Goal: Check status: Check status

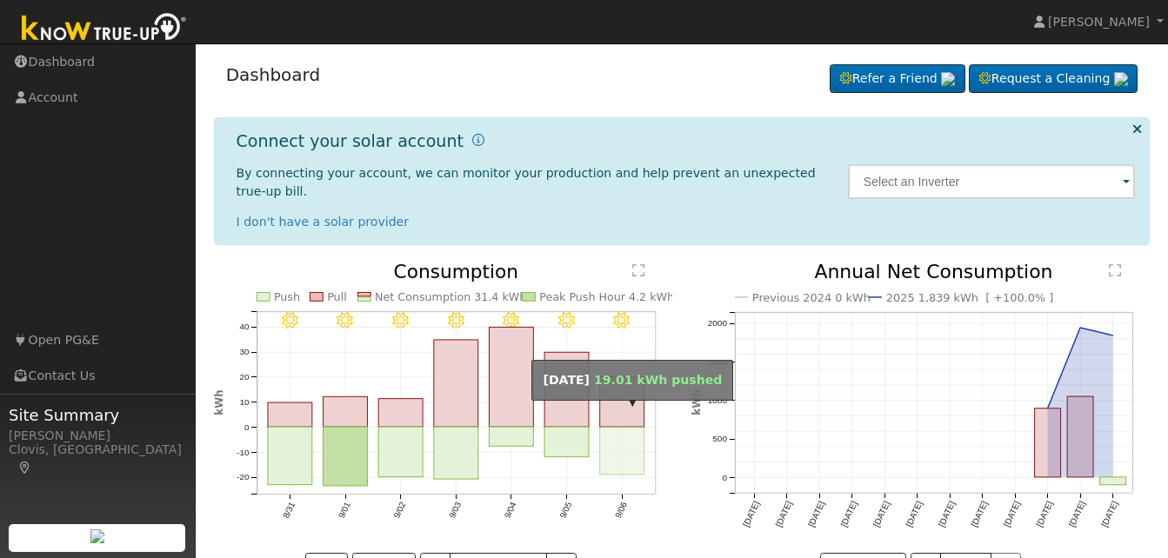
click at [628, 440] on rect "onclick=""" at bounding box center [622, 452] width 44 height 48
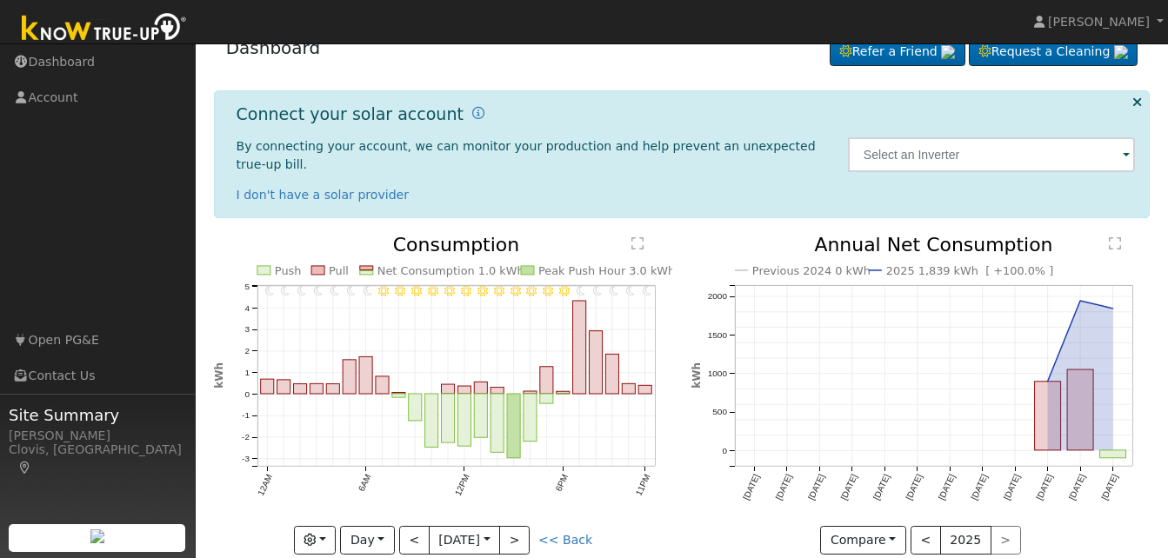
scroll to position [39, 0]
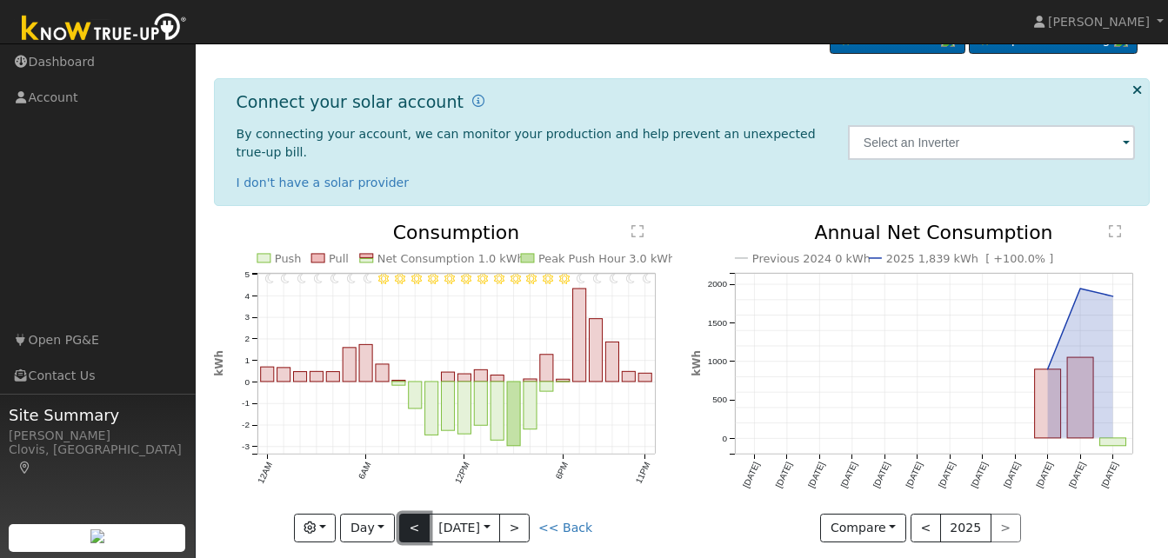
click at [419, 514] on button "<" at bounding box center [414, 529] width 30 height 30
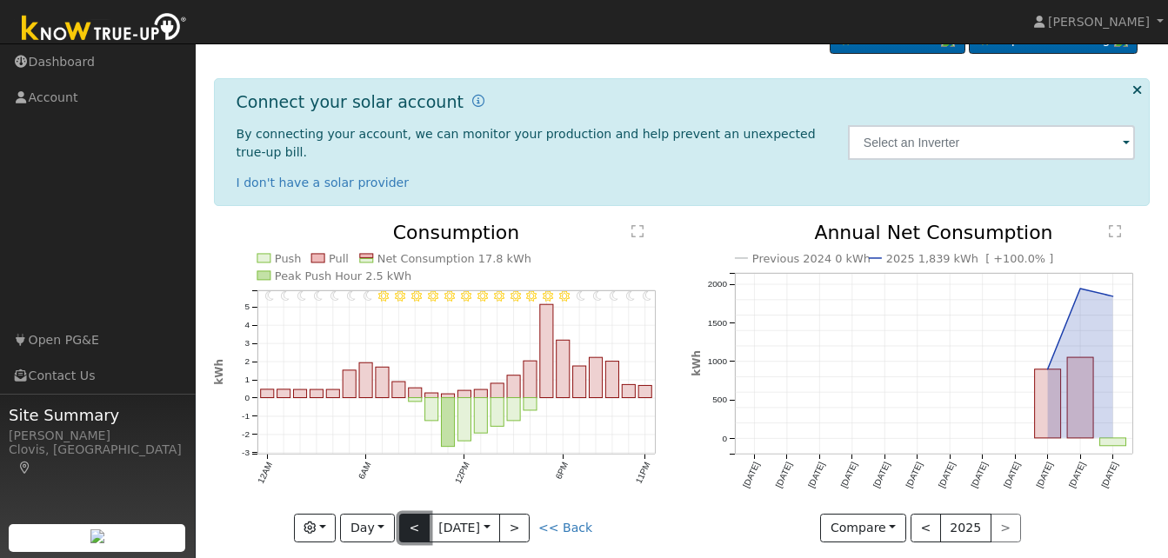
click at [419, 514] on button "<" at bounding box center [414, 529] width 30 height 30
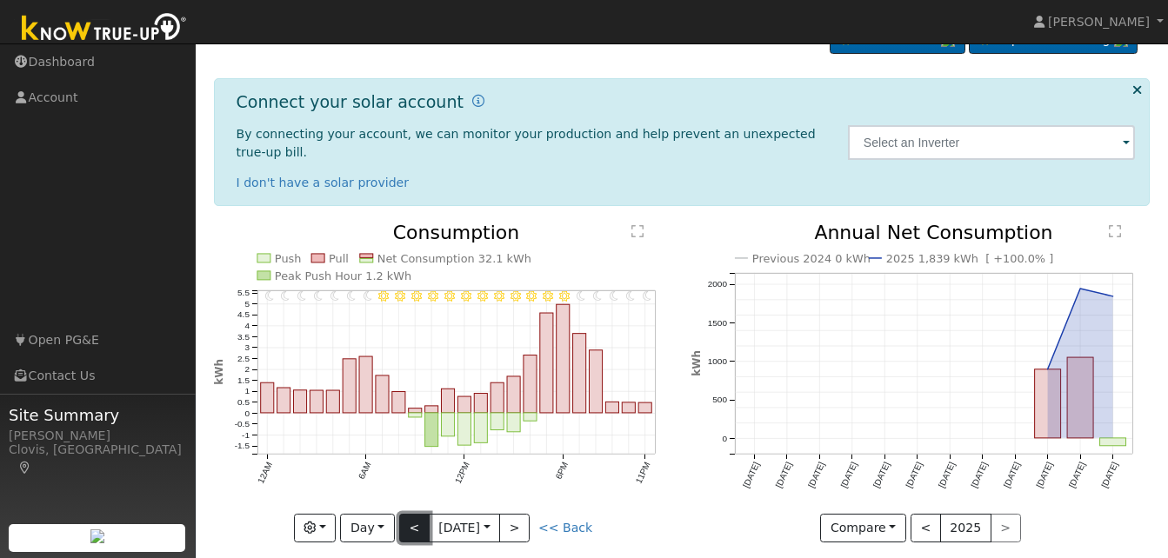
click at [410, 514] on button "<" at bounding box center [414, 529] width 30 height 30
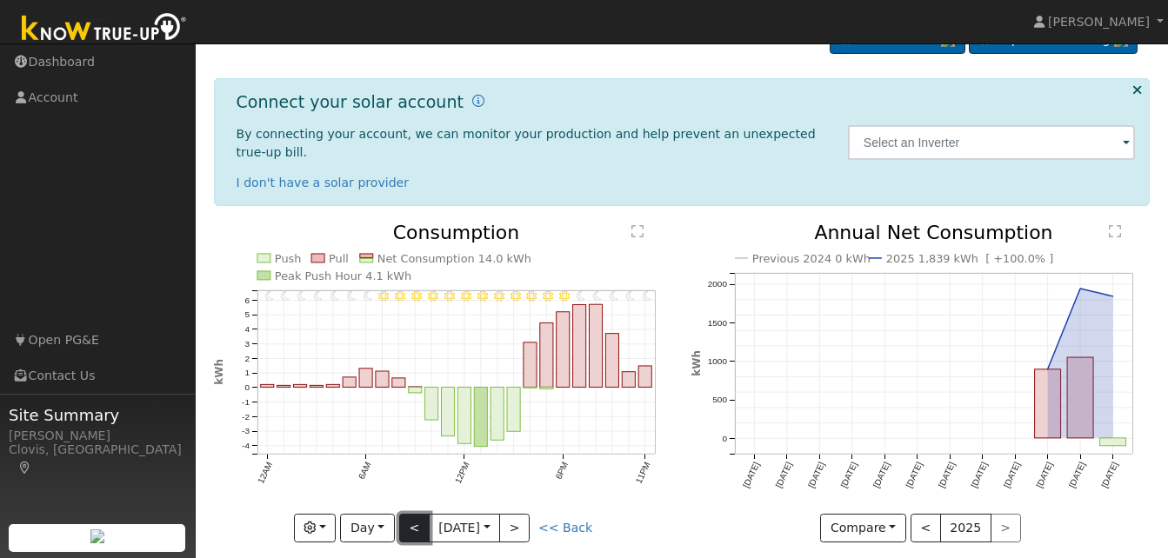
click at [413, 514] on button "<" at bounding box center [414, 529] width 30 height 30
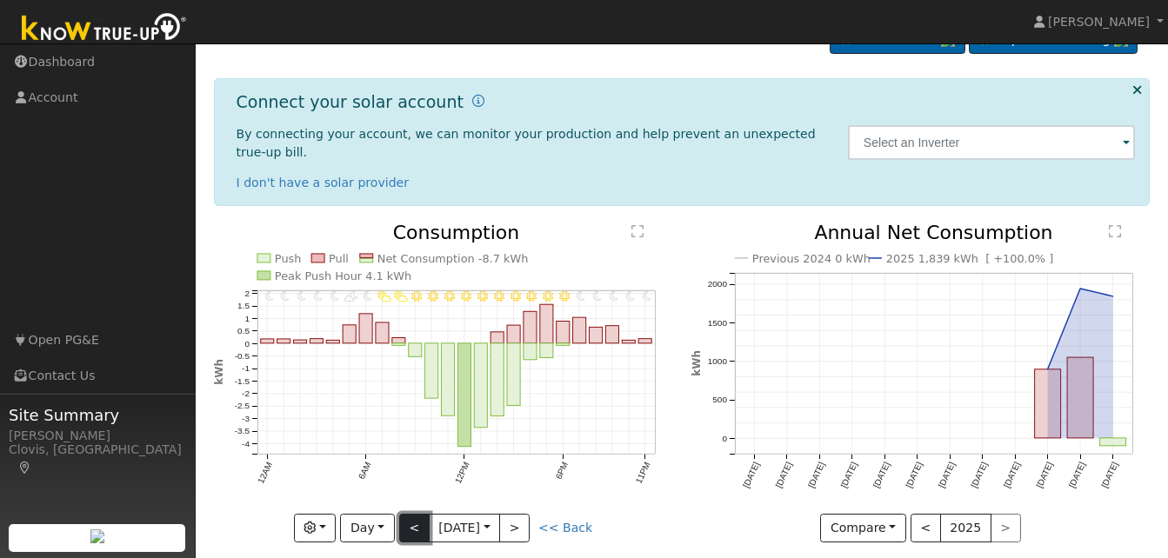
click at [408, 514] on button "<" at bounding box center [414, 529] width 30 height 30
click at [405, 514] on button "<" at bounding box center [414, 529] width 30 height 30
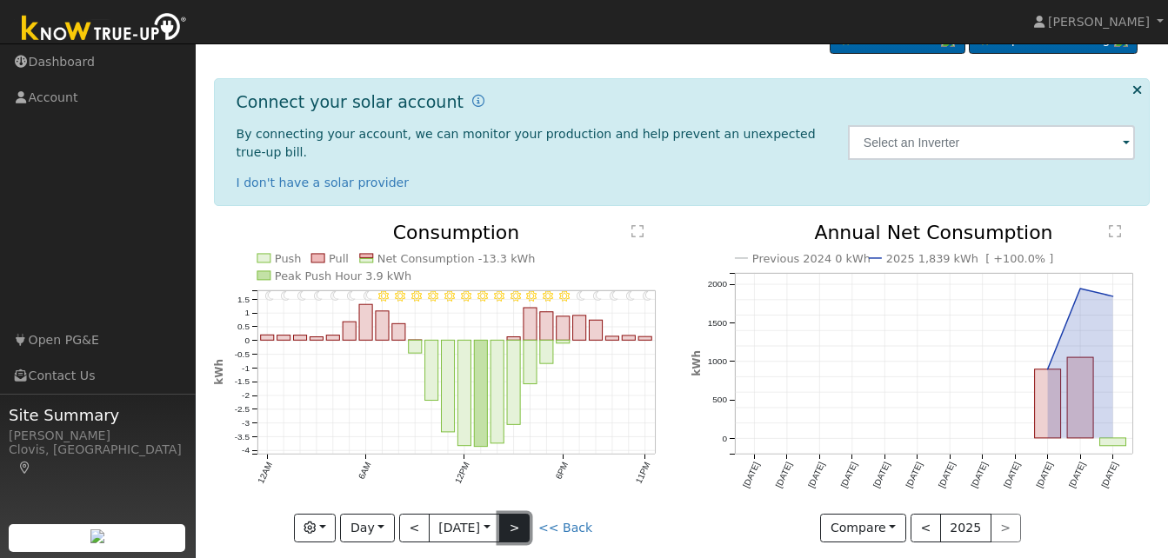
click at [519, 514] on button ">" at bounding box center [514, 529] width 30 height 30
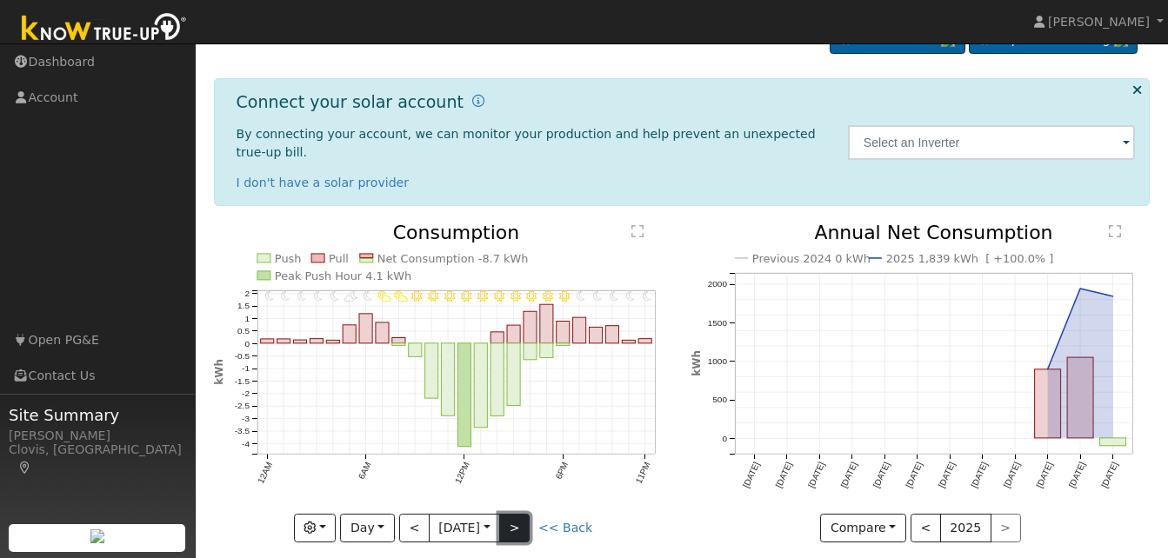
click at [519, 514] on button ">" at bounding box center [514, 529] width 30 height 30
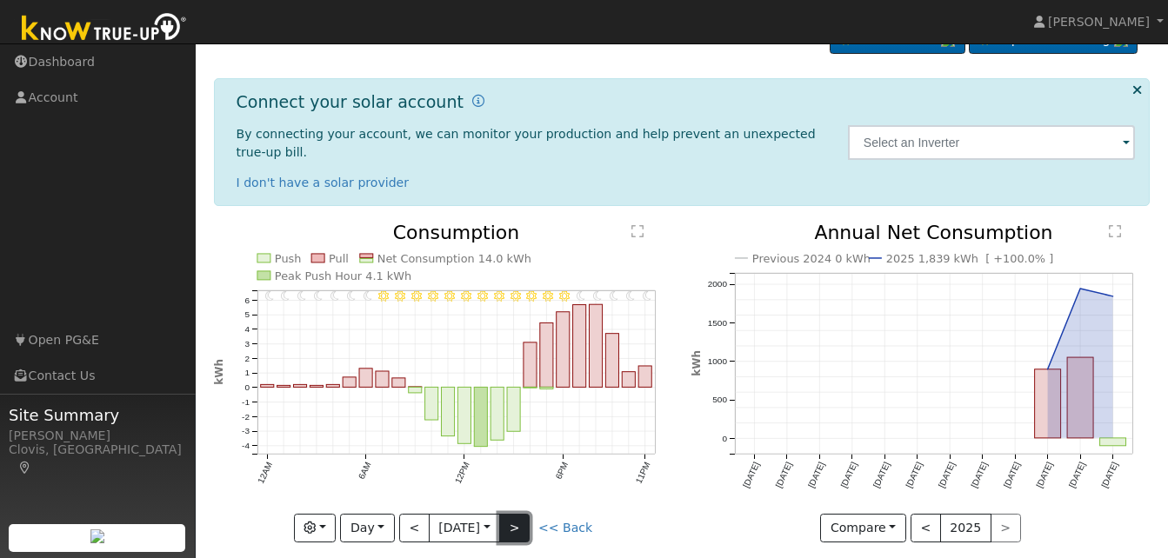
click at [519, 514] on button ">" at bounding box center [514, 529] width 30 height 30
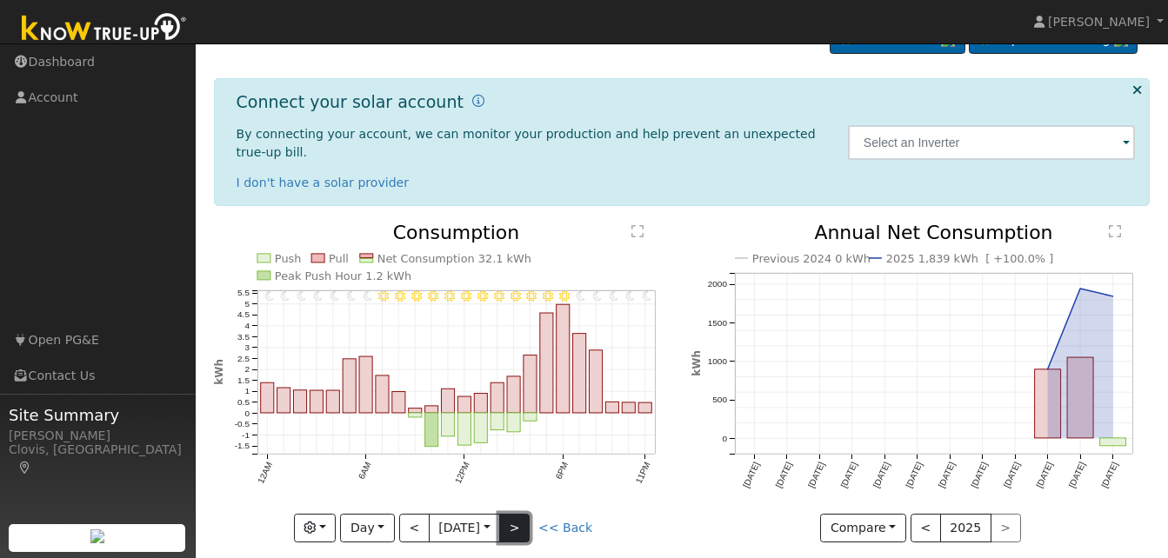
click at [519, 514] on button ">" at bounding box center [514, 529] width 30 height 30
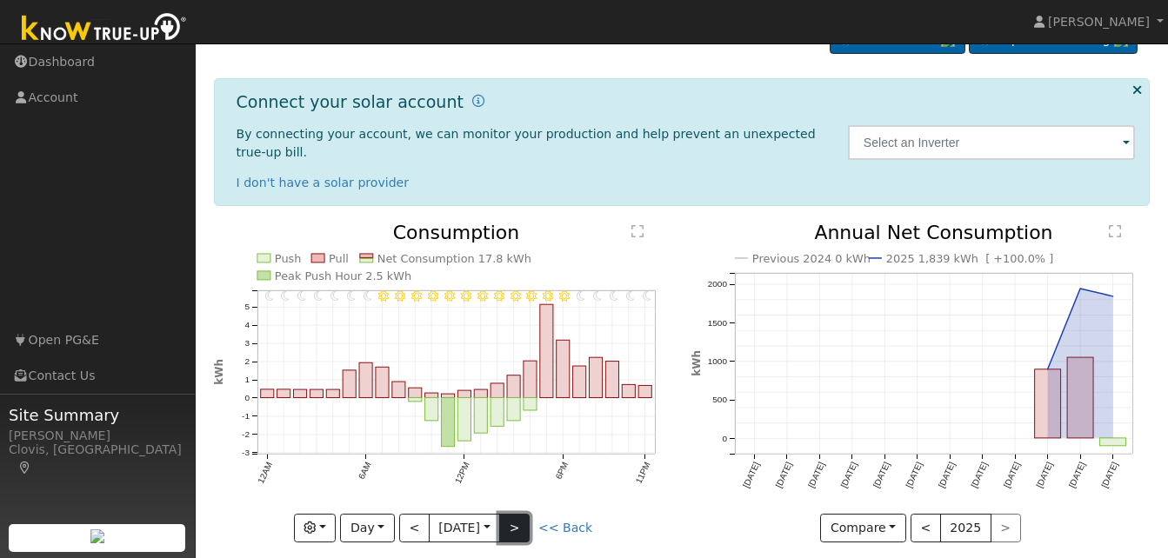
click at [518, 514] on button ">" at bounding box center [514, 529] width 30 height 30
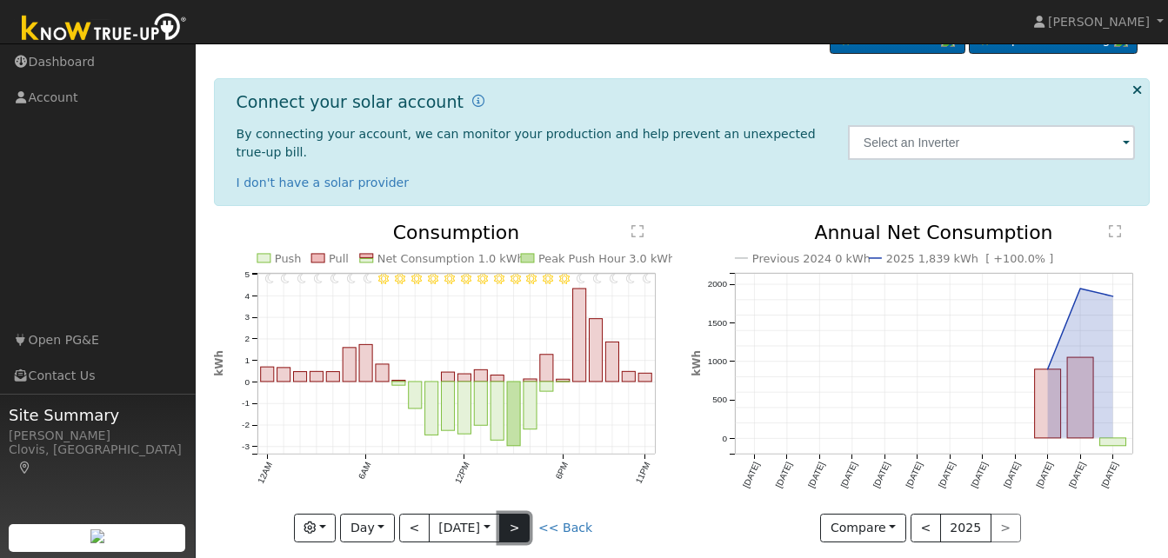
click at [510, 514] on button ">" at bounding box center [514, 529] width 30 height 30
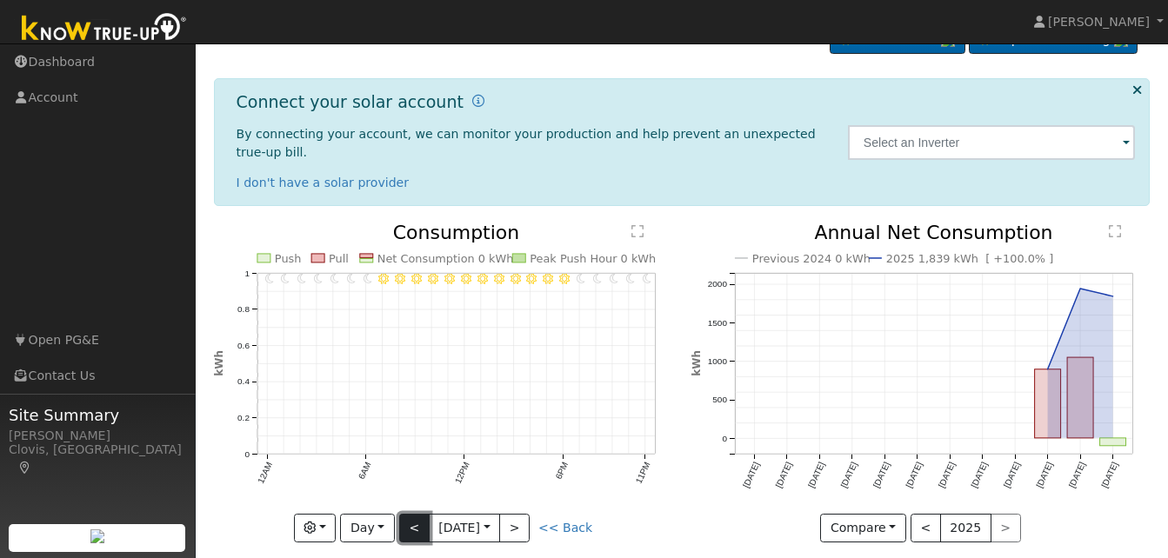
click at [403, 514] on button "<" at bounding box center [414, 529] width 30 height 30
type input "[DATE]"
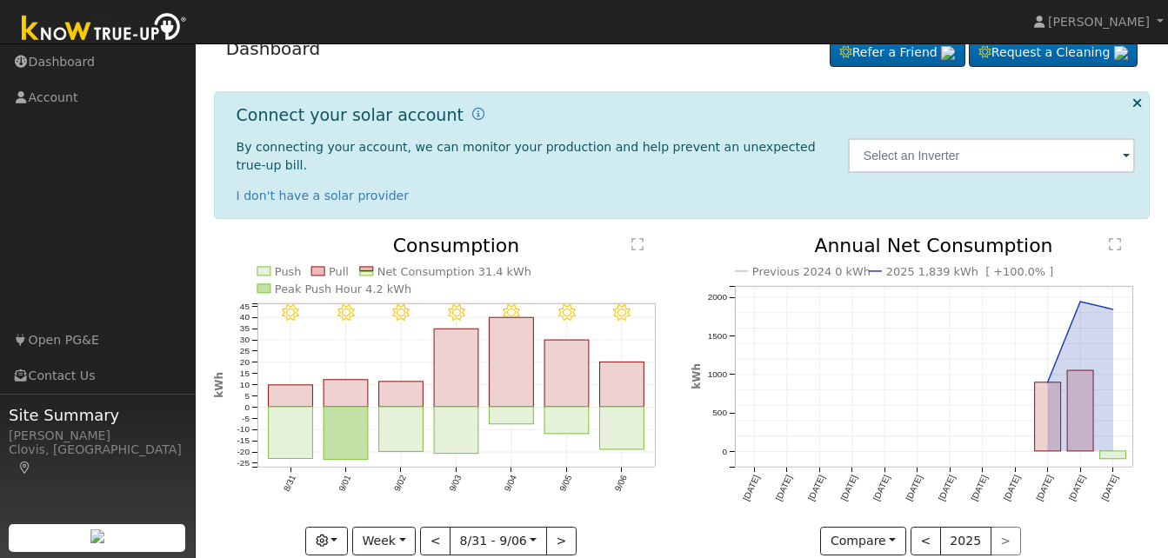
scroll to position [39, 0]
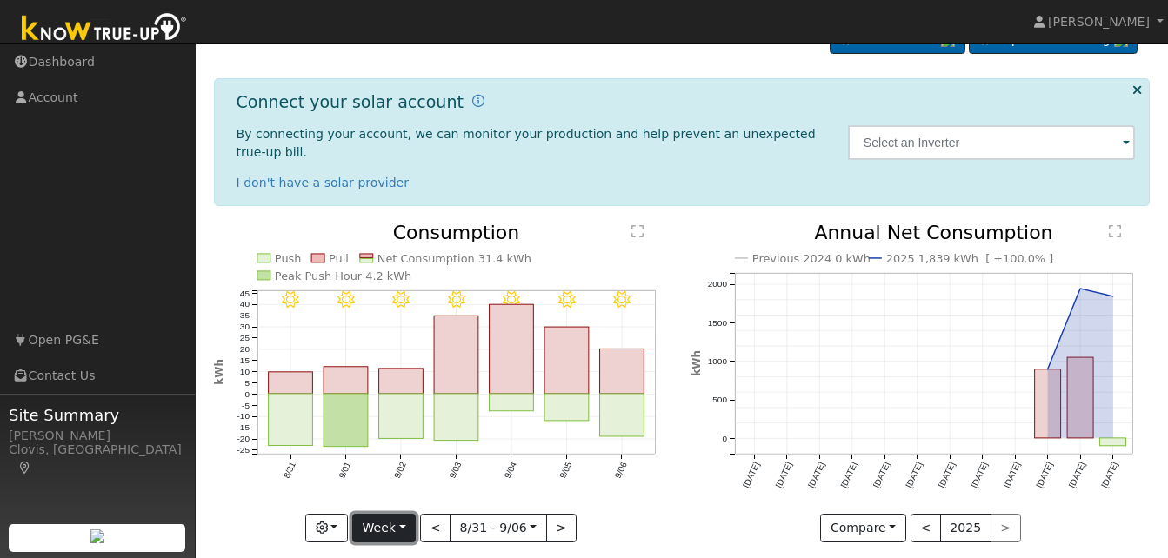
click at [405, 514] on button "Week" at bounding box center [383, 529] width 63 height 30
click at [403, 514] on button "Week" at bounding box center [383, 529] width 63 height 30
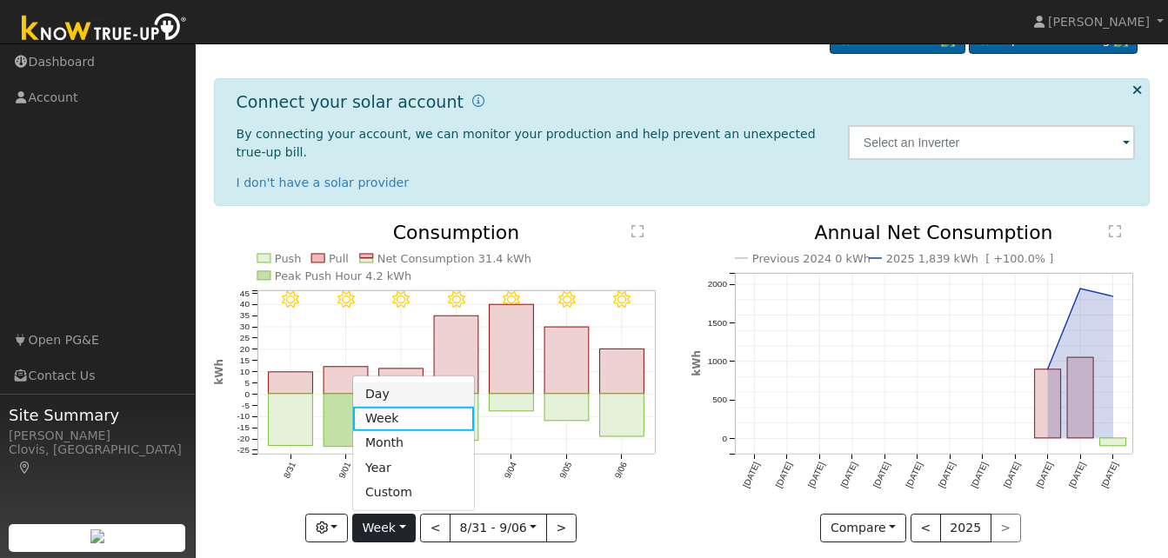
click at [396, 382] on link "Day" at bounding box center [413, 394] width 121 height 24
type input "[DATE]"
